Goal: Task Accomplishment & Management: Use online tool/utility

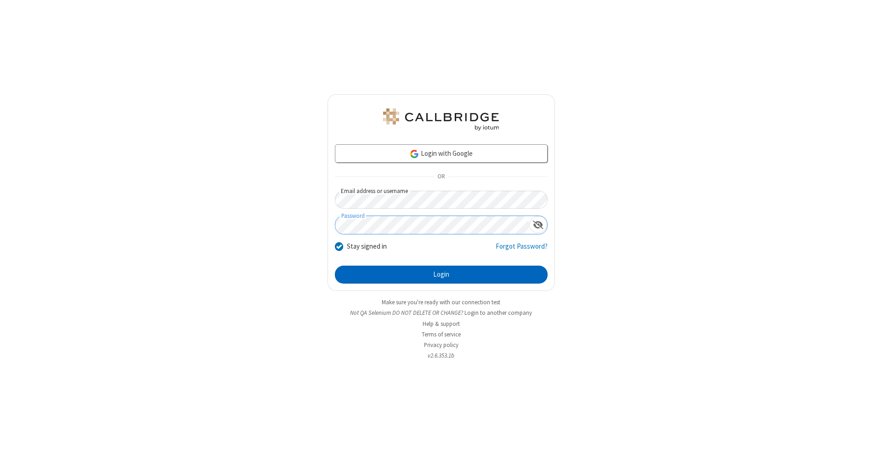
click at [441, 275] on button "Login" at bounding box center [441, 275] width 213 height 18
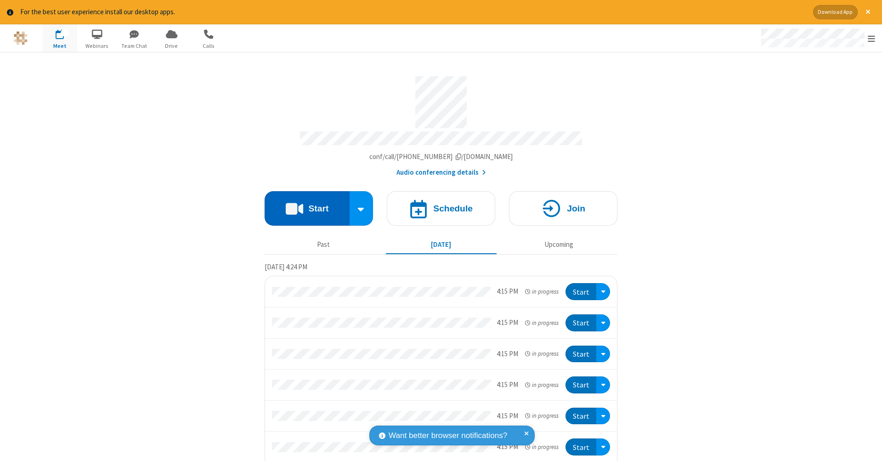
click at [303, 203] on button "Start" at bounding box center [307, 208] width 85 height 34
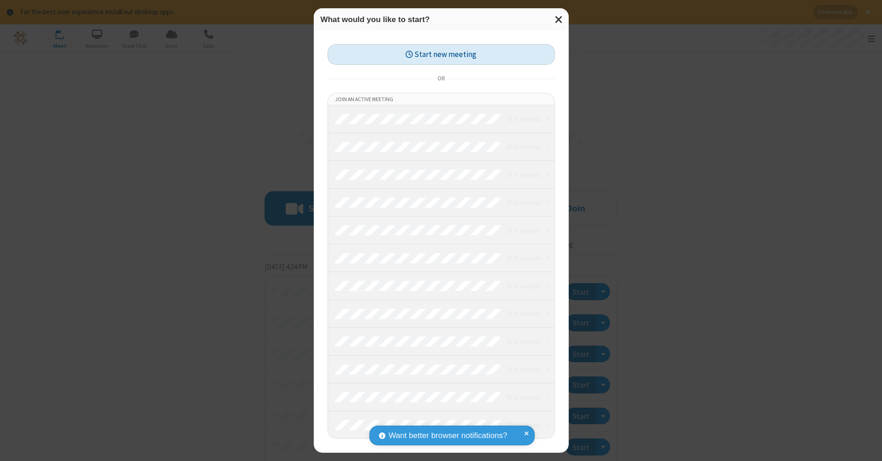
click at [441, 54] on button "Start new meeting" at bounding box center [441, 54] width 227 height 21
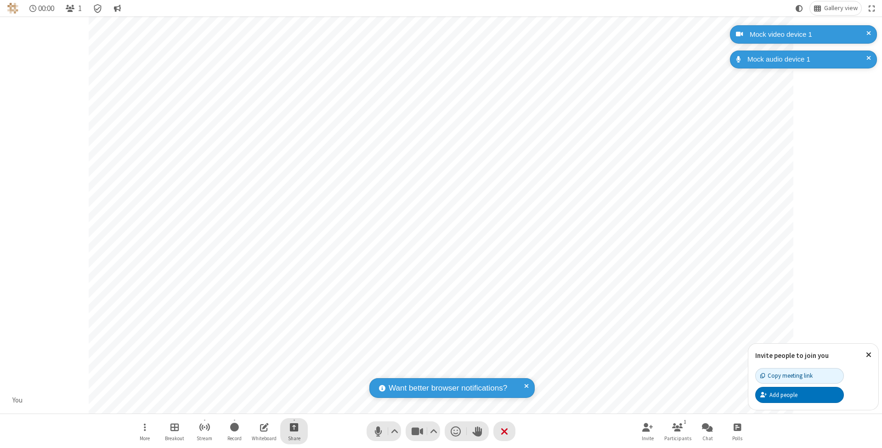
click at [294, 427] on span "Start sharing" at bounding box center [294, 426] width 9 height 11
click at [257, 405] on span "Share my screen" at bounding box center [257, 406] width 11 height 8
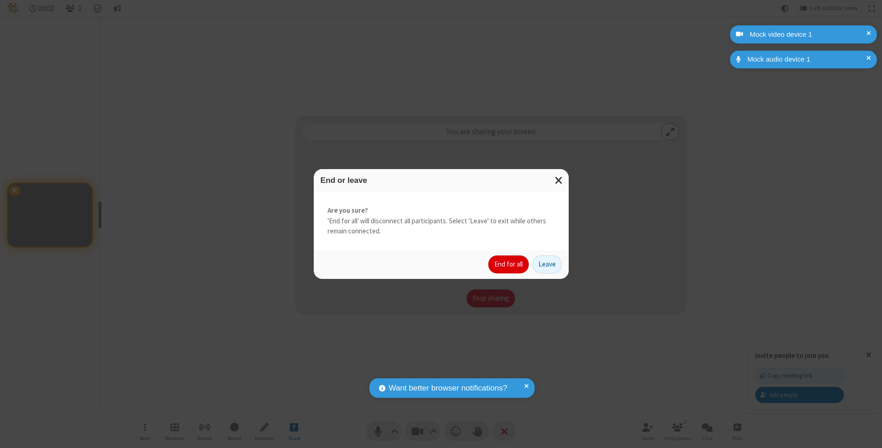
click at [509, 264] on button "End for all" at bounding box center [508, 264] width 40 height 18
